Goal: Transaction & Acquisition: Purchase product/service

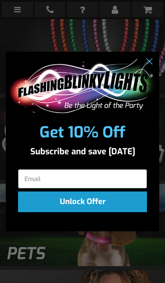
scroll to position [775, 0]
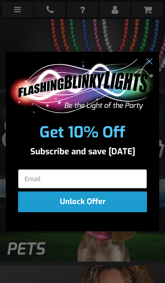
click at [117, 188] on input "Email" at bounding box center [82, 178] width 129 height 19
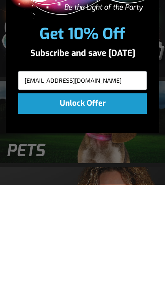
type input "amandawag@yahoo.com"
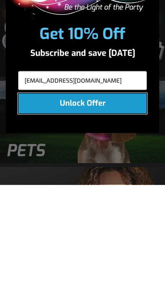
click at [39, 191] on button "Unlock Offer" at bounding box center [82, 201] width 129 height 21
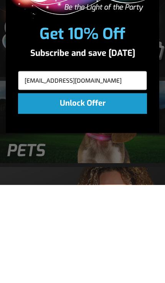
scroll to position [873, 0]
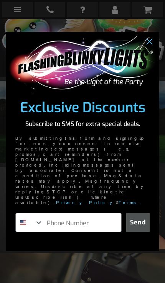
click at [92, 219] on input "Phone Number" at bounding box center [82, 222] width 78 height 18
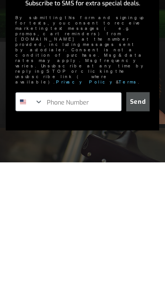
type input "1-985-335-7537"
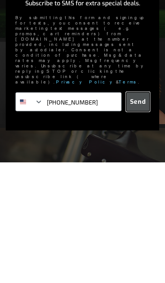
click at [134, 213] on button "Send" at bounding box center [137, 222] width 23 height 19
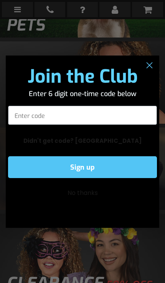
click at [18, 125] on input "Enter code" at bounding box center [82, 115] width 148 height 19
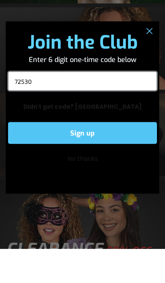
type input "725307"
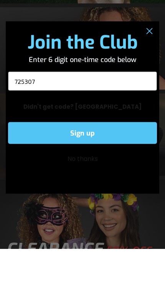
click input "Submit" at bounding box center [0, 0] width 0 height 0
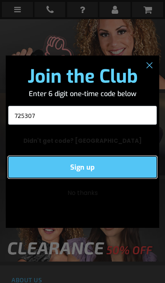
click at [47, 178] on button "Sign up" at bounding box center [82, 167] width 148 height 22
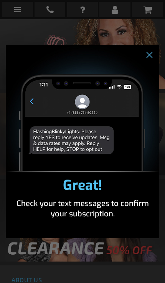
click at [56, 184] on div "Great! Check your text messages to confirm your subscription." at bounding box center [82, 134] width 153 height 178
click at [147, 61] on circle "Close dialog" at bounding box center [149, 54] width 13 height 13
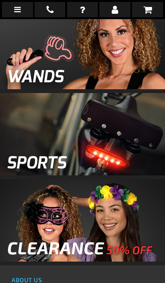
click at [133, 236] on img at bounding box center [82, 220] width 165 height 82
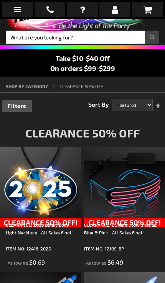
scroll to position [43, 0]
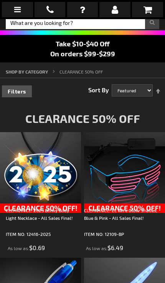
click at [34, 158] on img at bounding box center [40, 172] width 81 height 81
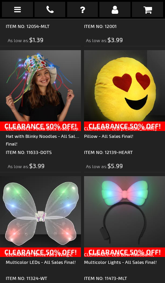
scroll to position [881, 0]
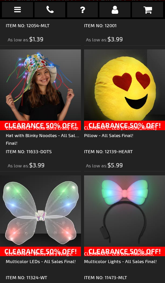
click at [145, 205] on img at bounding box center [124, 215] width 81 height 81
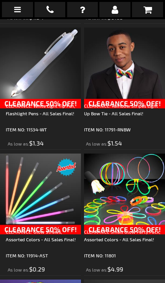
scroll to position [2037, 0]
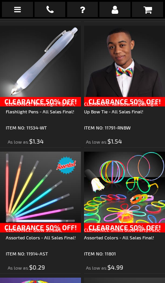
click at [50, 206] on img at bounding box center [40, 192] width 81 height 81
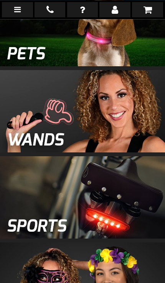
scroll to position [1179, 0]
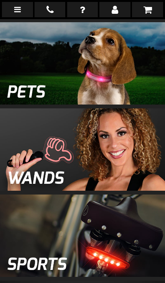
click at [42, 167] on img at bounding box center [82, 149] width 165 height 82
click at [129, 162] on img at bounding box center [82, 149] width 165 height 82
click at [125, 157] on img at bounding box center [82, 149] width 165 height 82
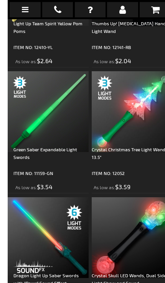
scroll to position [2300, 0]
